Goal: Information Seeking & Learning: Learn about a topic

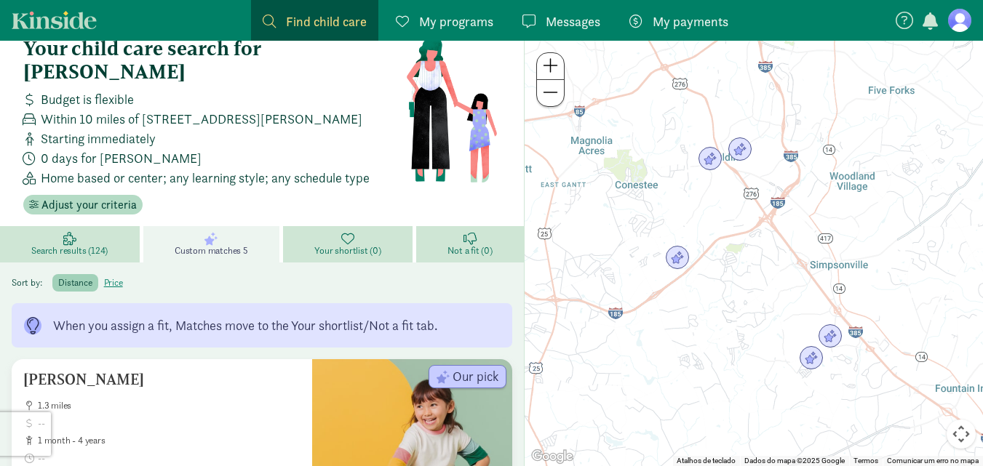
scroll to position [33, 0]
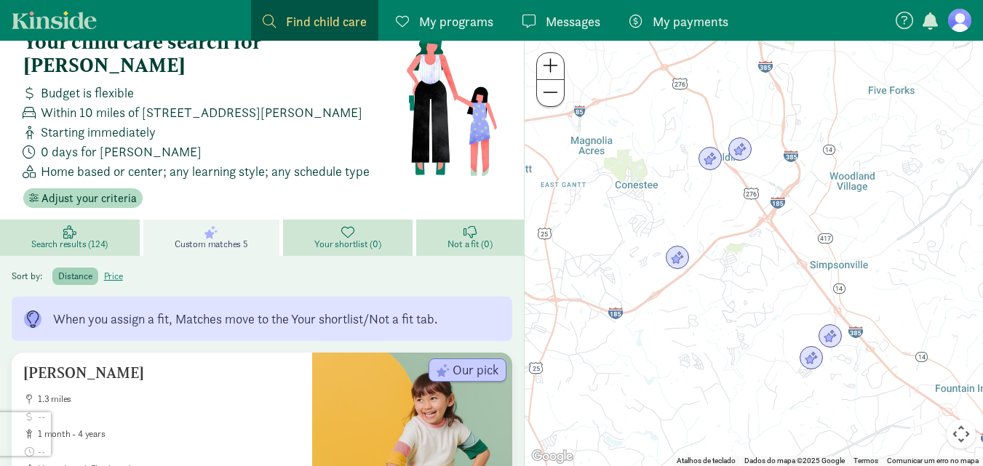
drag, startPoint x: 0, startPoint y: 0, endPoint x: 558, endPoint y: 348, distance: 657.8
click at [558, 348] on div at bounding box center [753, 254] width 458 height 426
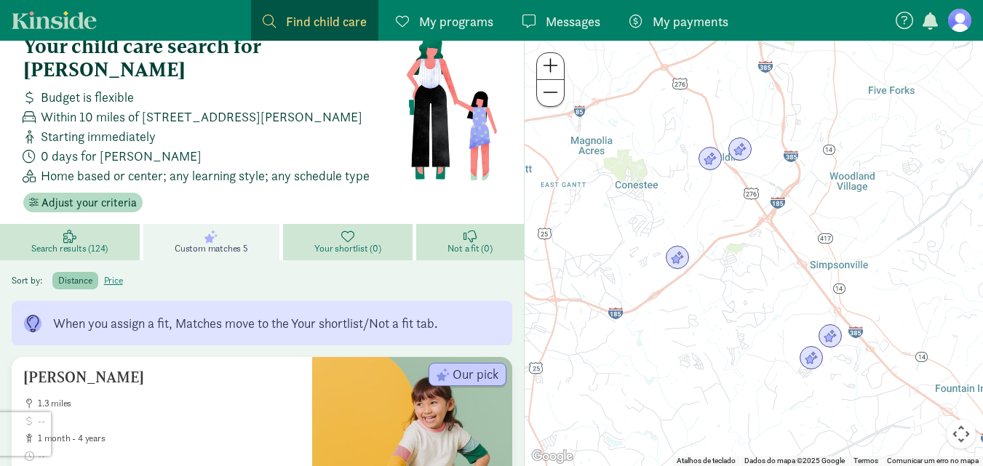
scroll to position [30, 0]
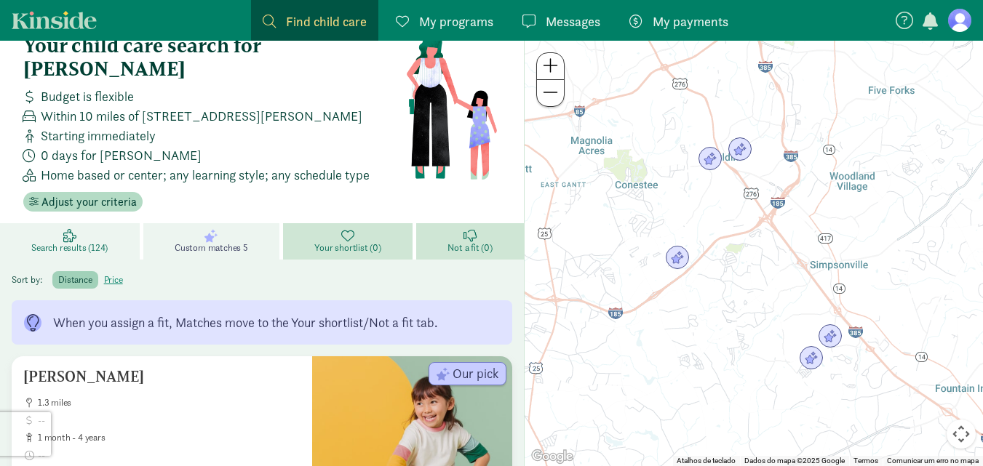
click at [79, 242] on span "Search results (124)" at bounding box center [69, 248] width 76 height 12
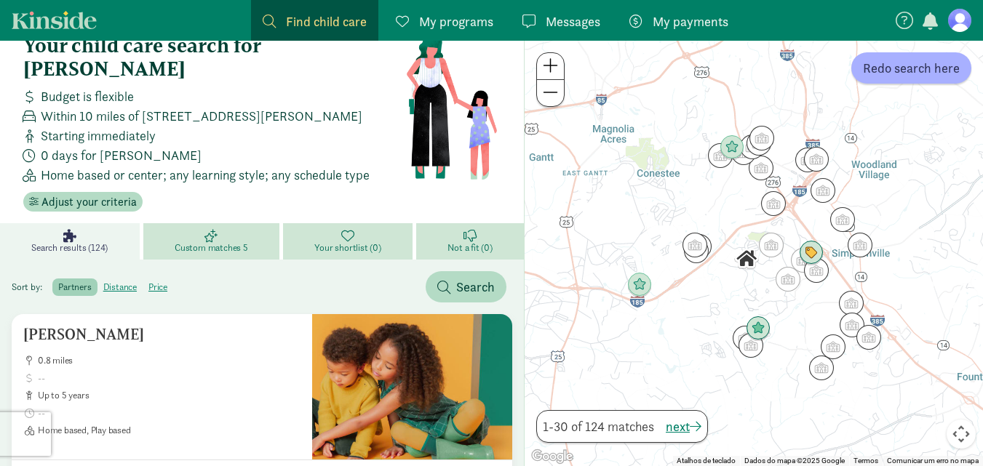
drag, startPoint x: 79, startPoint y: 222, endPoint x: 754, endPoint y: 286, distance: 678.8
click at [754, 286] on div at bounding box center [753, 254] width 458 height 426
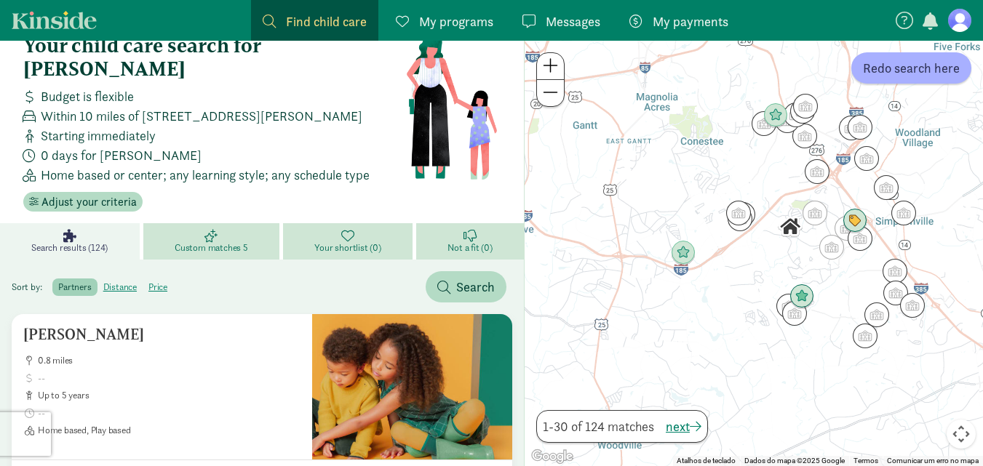
drag, startPoint x: 754, startPoint y: 286, endPoint x: 806, endPoint y: 246, distance: 65.3
click at [806, 246] on div at bounding box center [753, 254] width 458 height 426
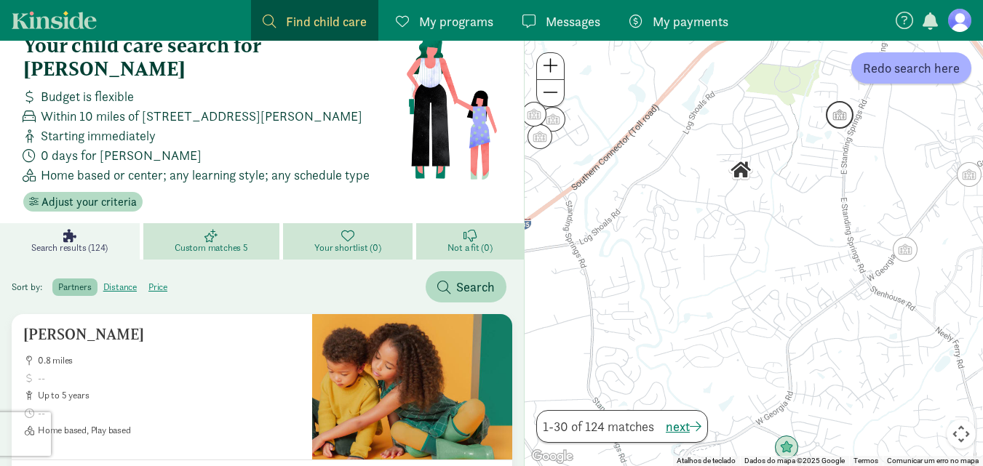
click at [839, 116] on img "Click to see details" at bounding box center [840, 115] width 28 height 28
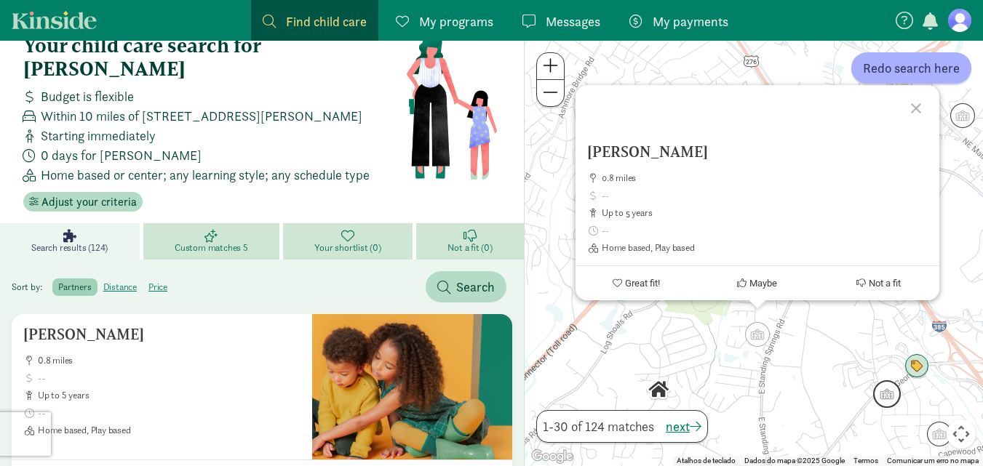
click at [889, 392] on img "Click to see details" at bounding box center [887, 394] width 28 height 28
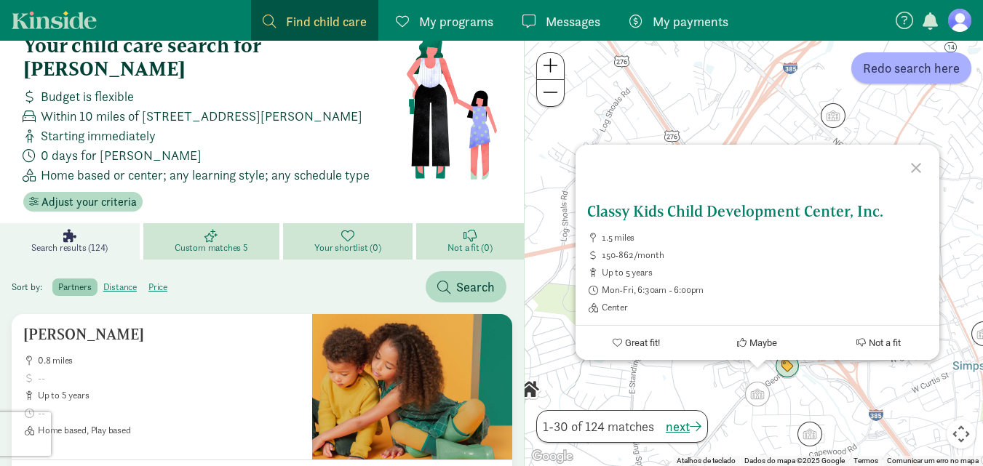
drag, startPoint x: 695, startPoint y: 200, endPoint x: 650, endPoint y: 210, distance: 46.1
click at [650, 210] on h5 "Classy Kids Child Development Center, Inc." at bounding box center [757, 211] width 340 height 17
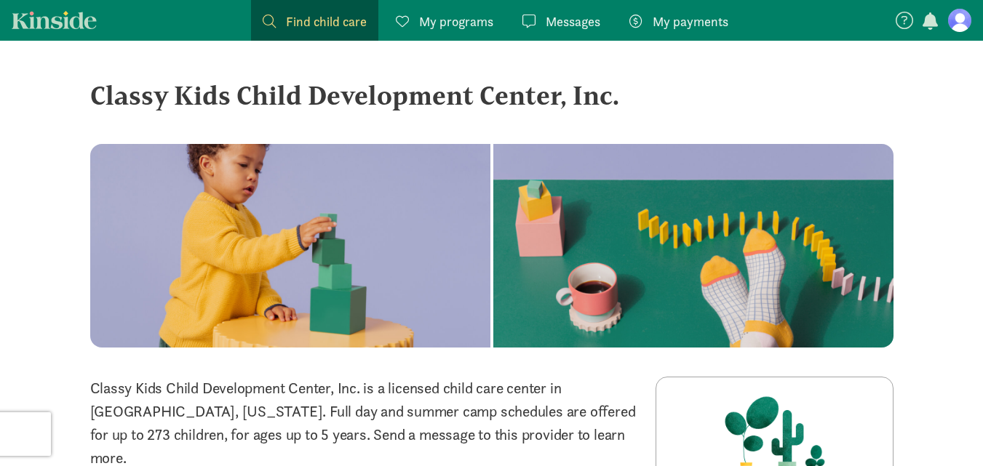
drag, startPoint x: 89, startPoint y: 92, endPoint x: 648, endPoint y: 90, distance: 559.4
copy div "Classy Kids Child Development Center, Inc."
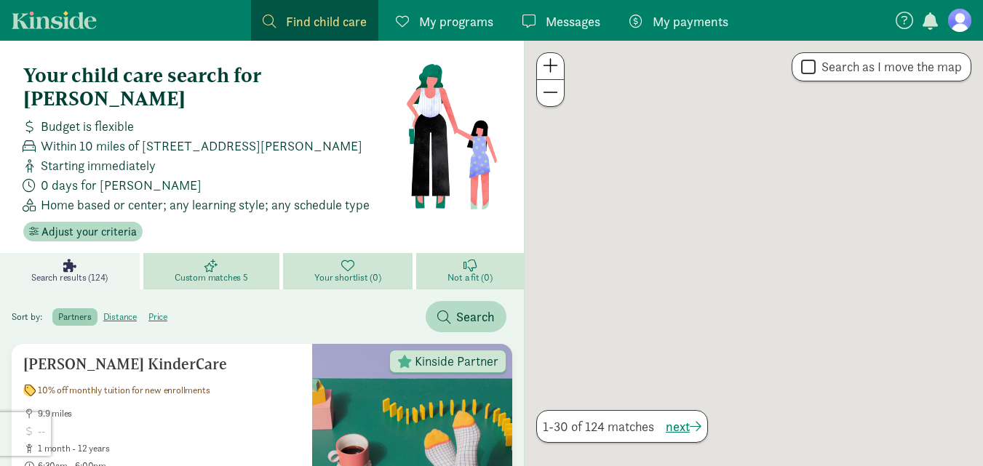
scroll to position [30, 0]
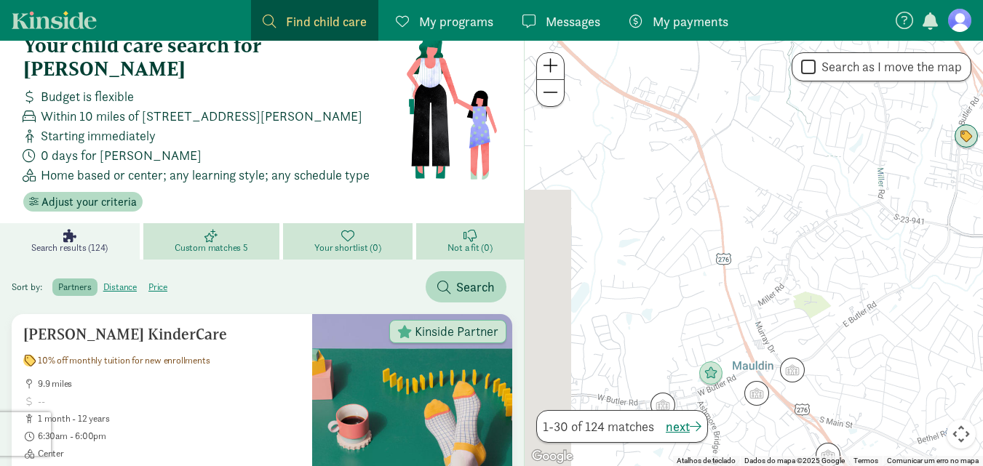
drag, startPoint x: 703, startPoint y: 200, endPoint x: 842, endPoint y: -32, distance: 270.8
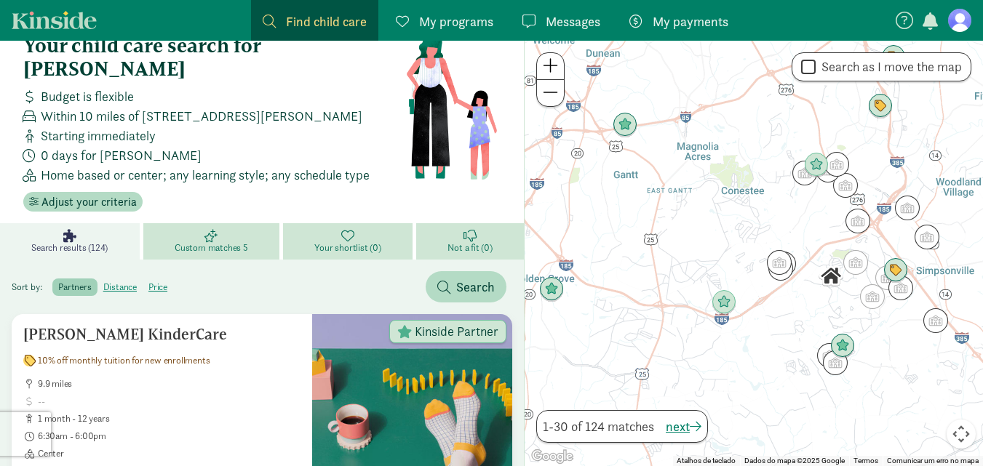
drag, startPoint x: 687, startPoint y: 351, endPoint x: 740, endPoint y: 266, distance: 99.9
click at [740, 266] on div at bounding box center [753, 254] width 458 height 426
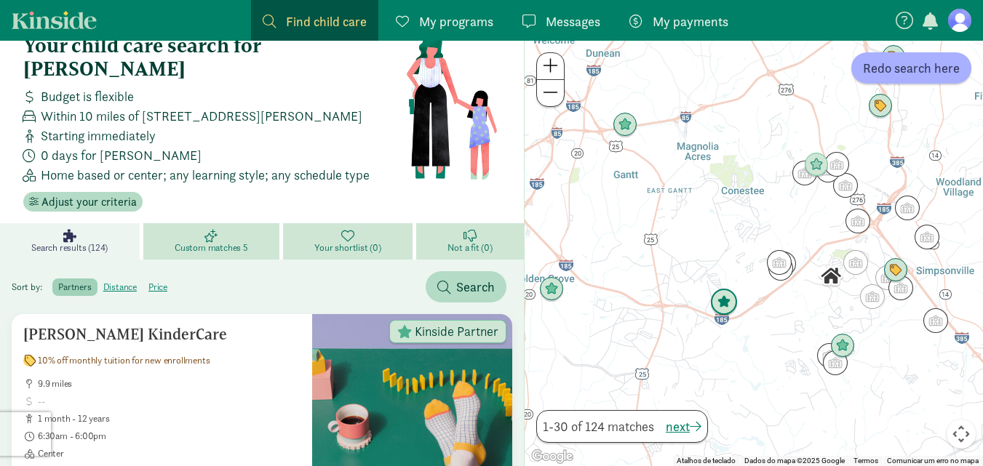
click at [725, 303] on img "Click to see details" at bounding box center [724, 303] width 28 height 28
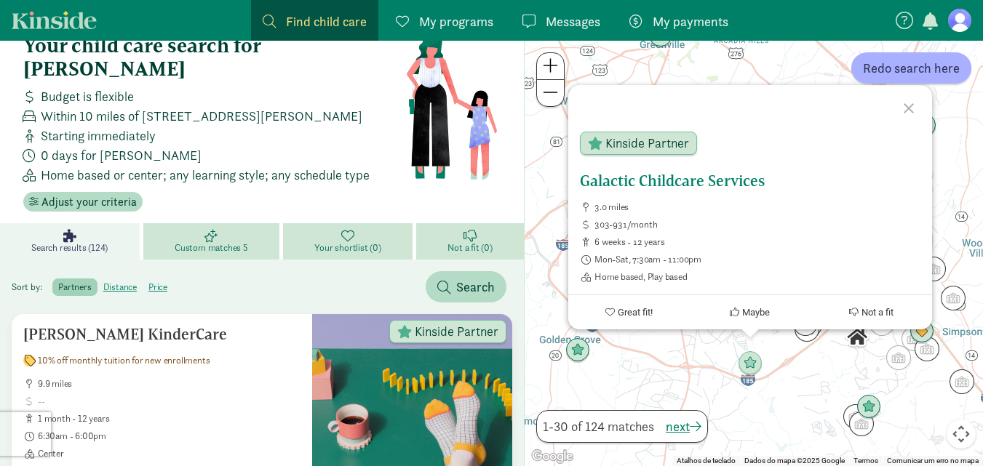
click at [632, 143] on span "Kinside Partner" at bounding box center [647, 143] width 84 height 13
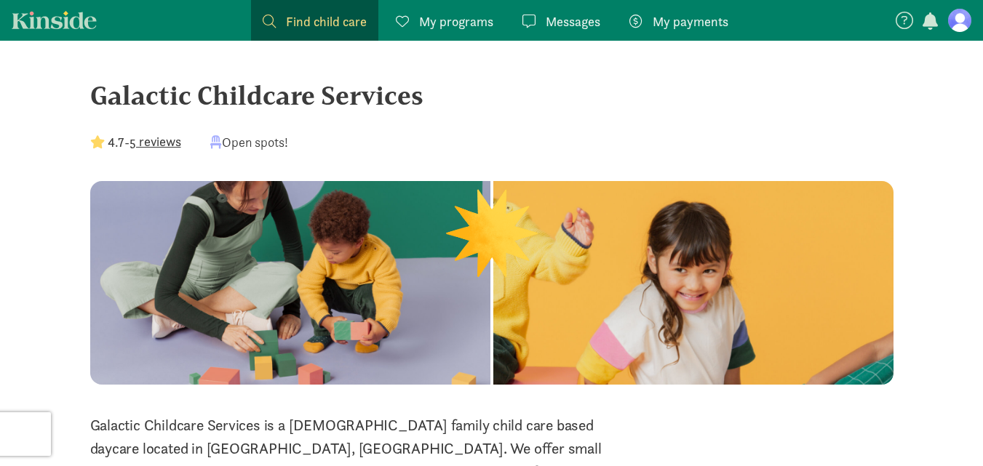
scroll to position [30, 0]
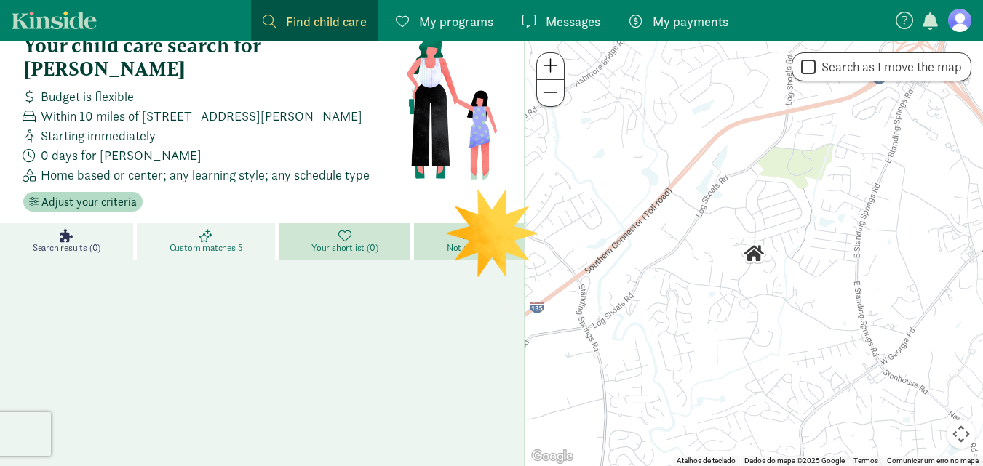
click at [209, 242] on span "Custom matches 5" at bounding box center [205, 248] width 73 height 12
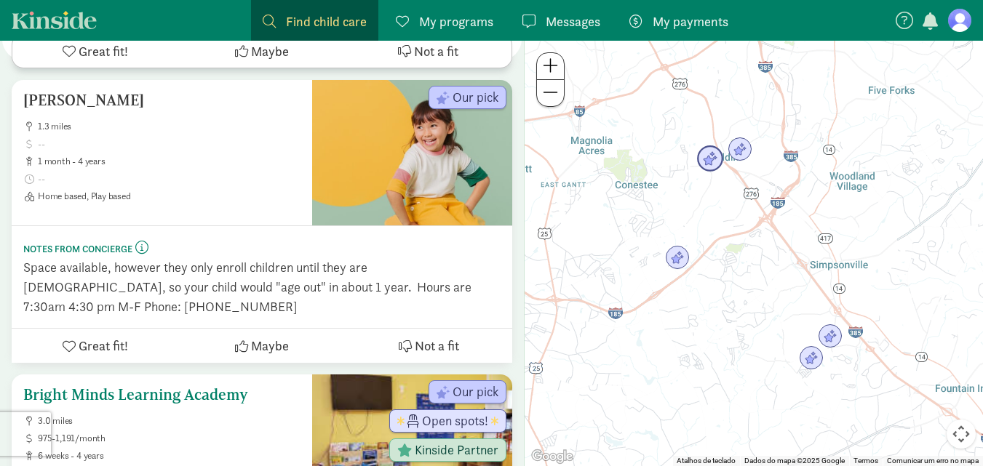
scroll to position [1248, 0]
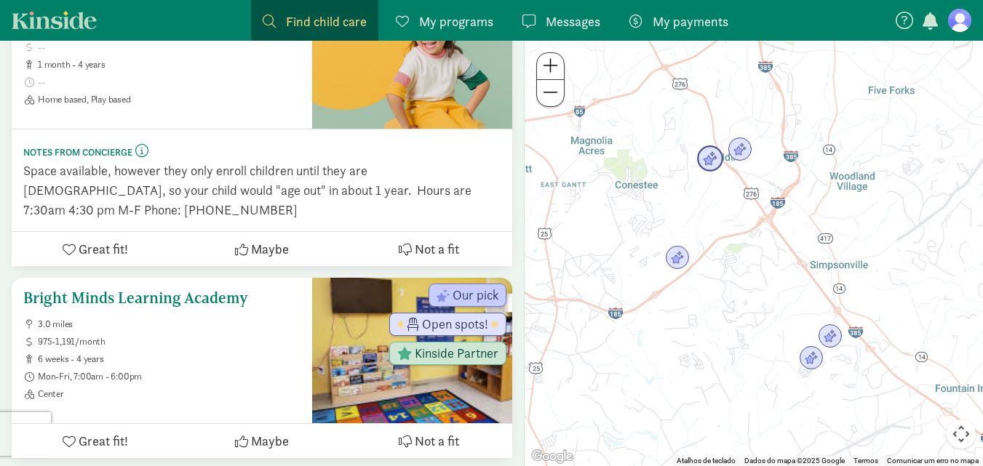
click at [199, 290] on h5 "Bright Minds Learning Academy" at bounding box center [161, 298] width 277 height 17
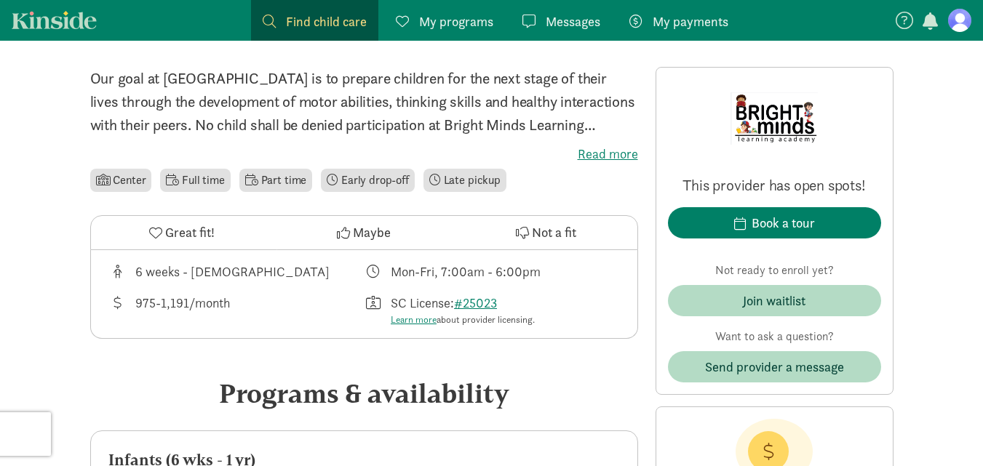
scroll to position [346, 0]
click at [597, 160] on label "Read more" at bounding box center [364, 154] width 548 height 17
click at [0, 0] on input "Read more" at bounding box center [0, 0] width 0 height 0
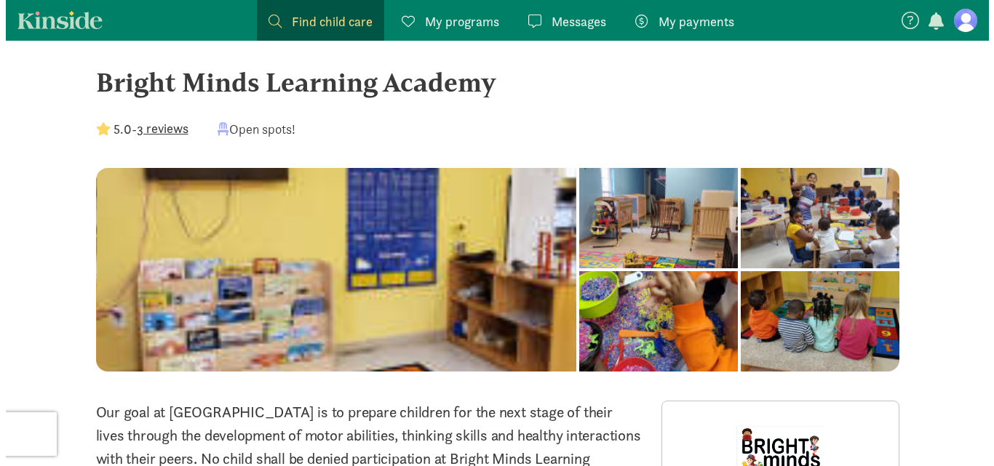
scroll to position [12, 0]
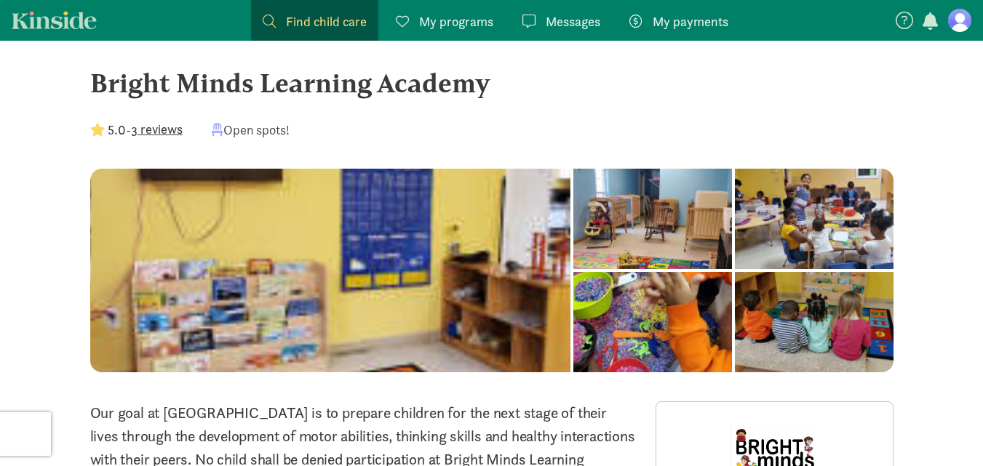
click at [167, 130] on button "3 reviews" at bounding box center [157, 129] width 52 height 20
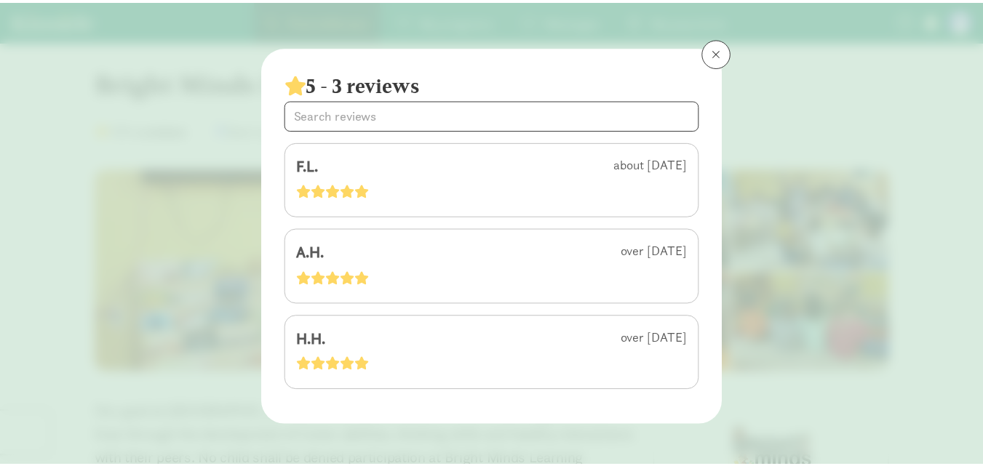
scroll to position [6, 0]
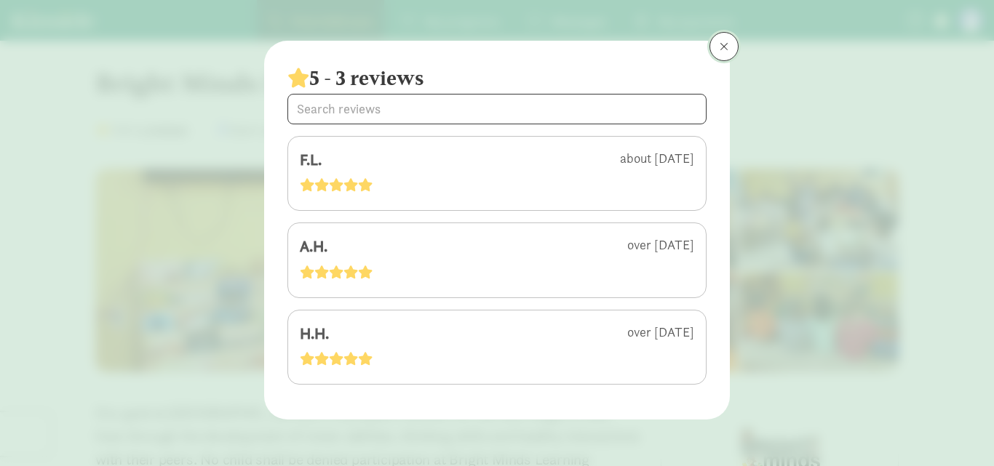
click at [719, 46] on span at bounding box center [723, 47] width 9 height 12
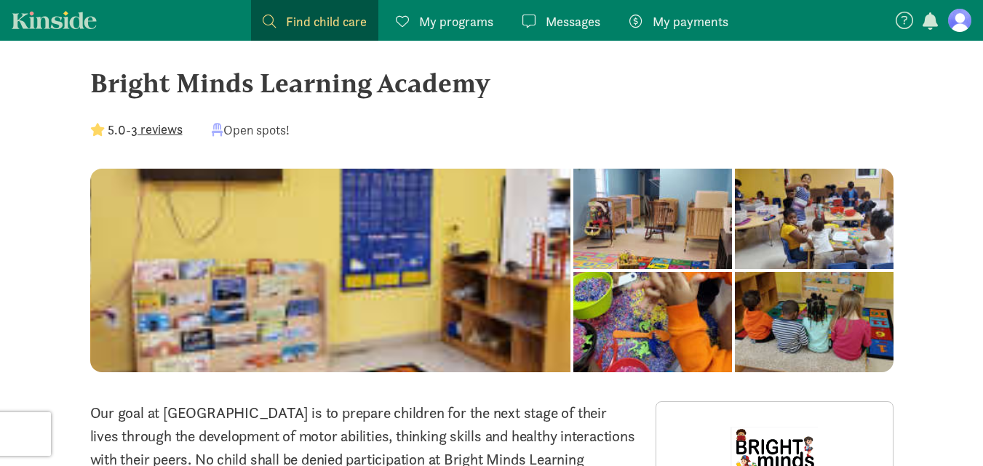
drag, startPoint x: 95, startPoint y: 84, endPoint x: 496, endPoint y: 93, distance: 400.9
click at [496, 93] on div "Bright Minds Learning Academy" at bounding box center [491, 82] width 803 height 39
copy div "Bright Minds Learning Academy"
